Goal: Navigation & Orientation: Find specific page/section

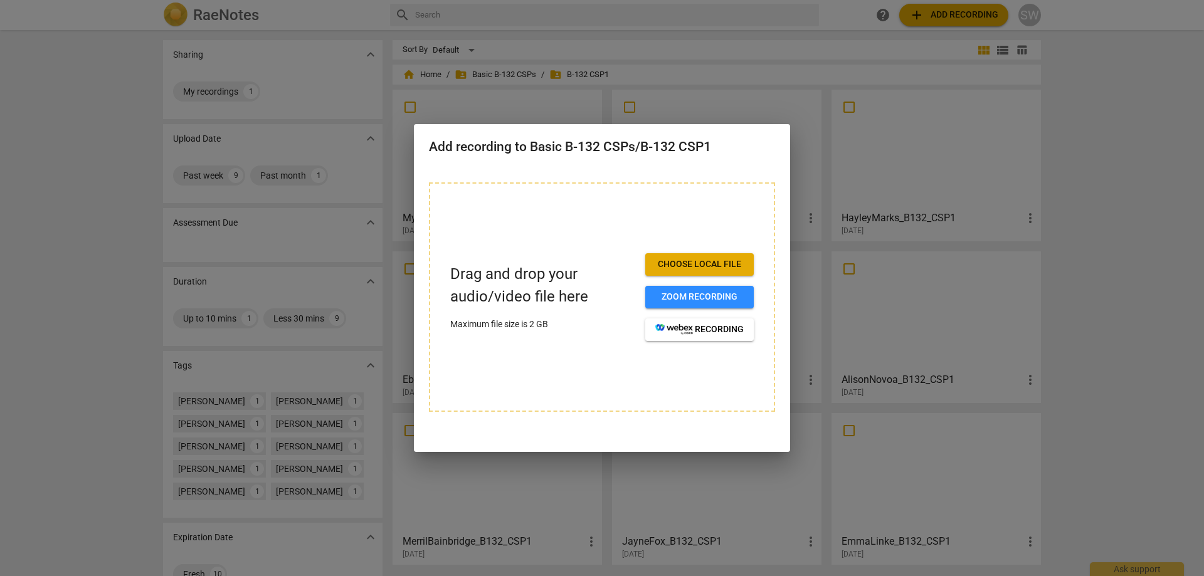
click at [1107, 143] on div at bounding box center [602, 288] width 1204 height 576
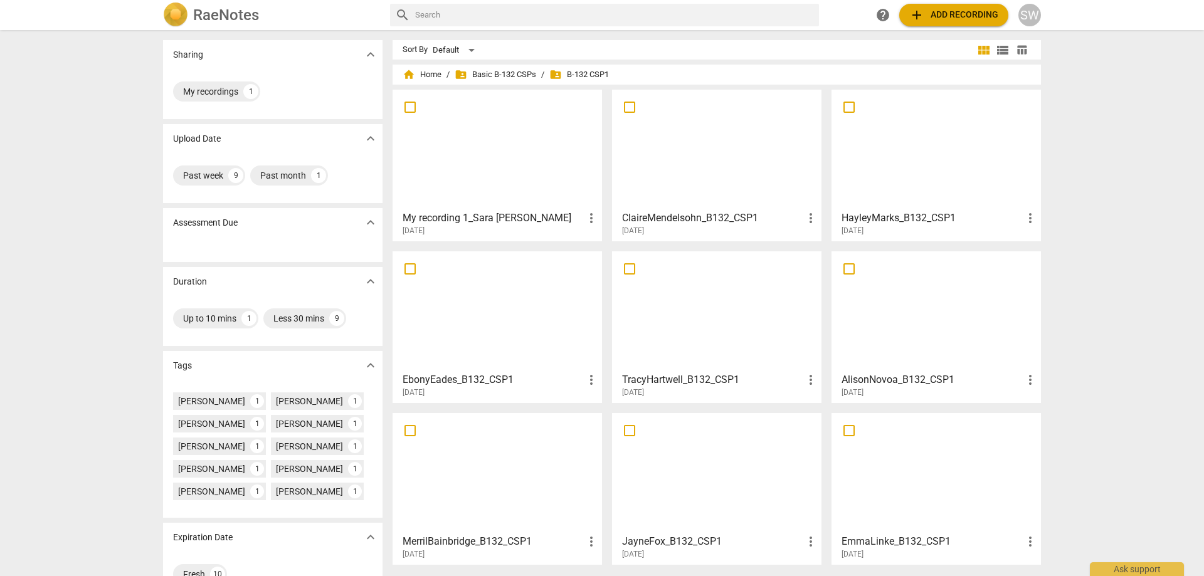
click at [448, 142] on div at bounding box center [497, 149] width 201 height 111
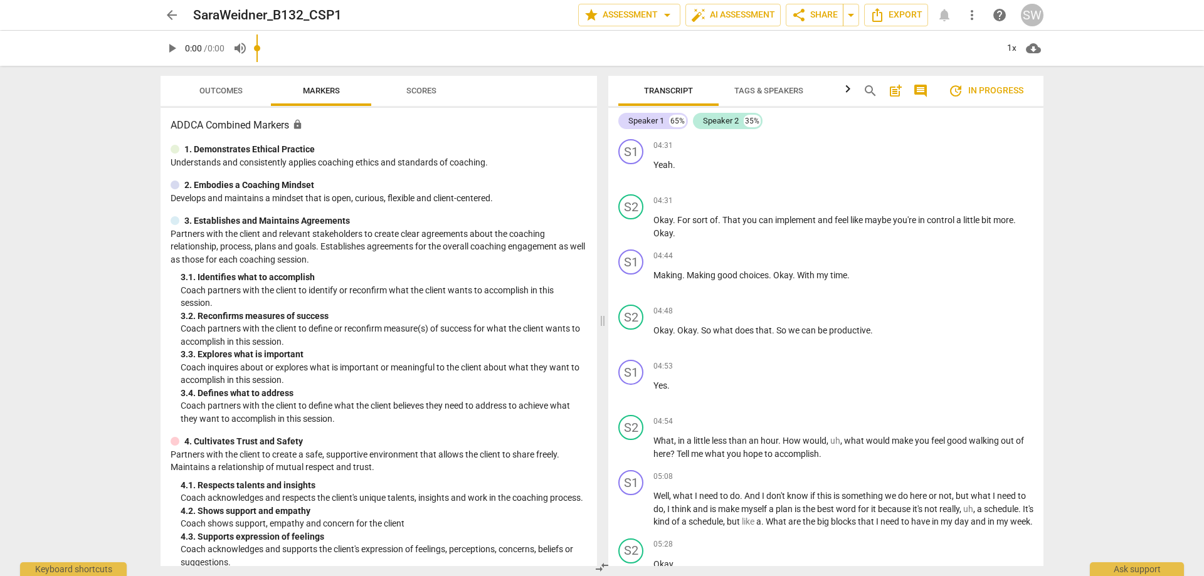
scroll to position [2885, 0]
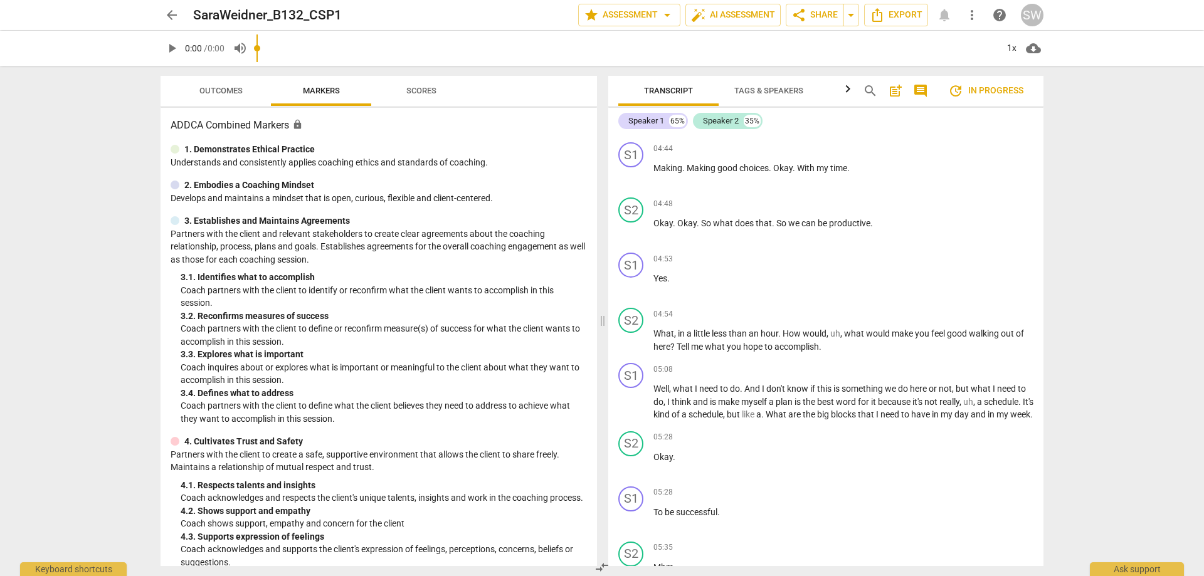
click at [162, 11] on span "arrow_back" at bounding box center [172, 15] width 23 height 15
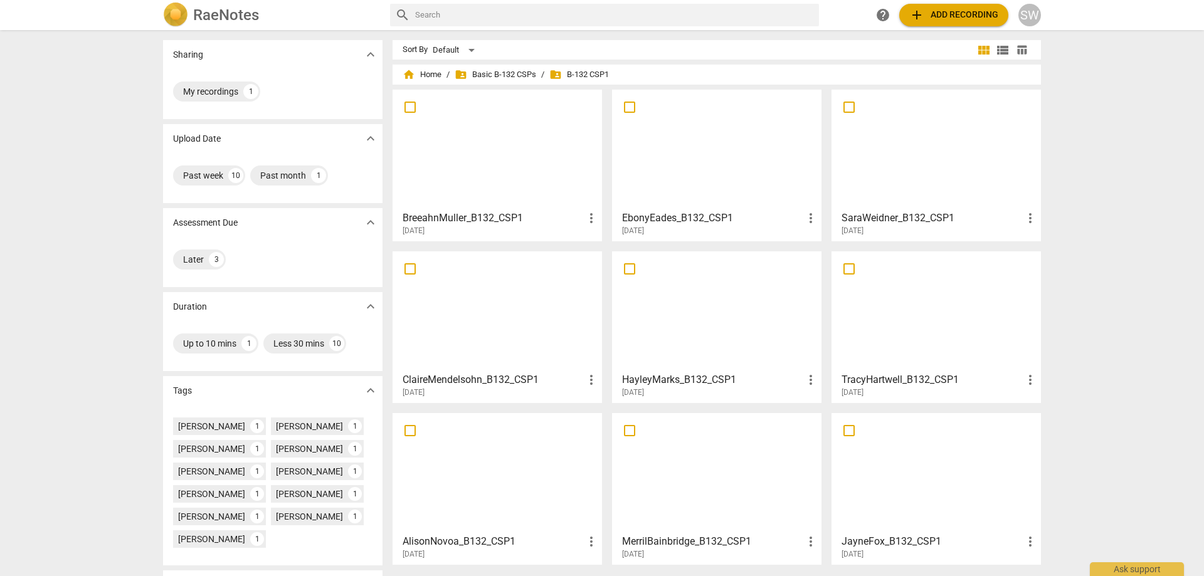
click at [477, 179] on div at bounding box center [497, 149] width 201 height 111
click at [444, 310] on div at bounding box center [497, 311] width 201 height 111
